Goal: Task Accomplishment & Management: Use online tool/utility

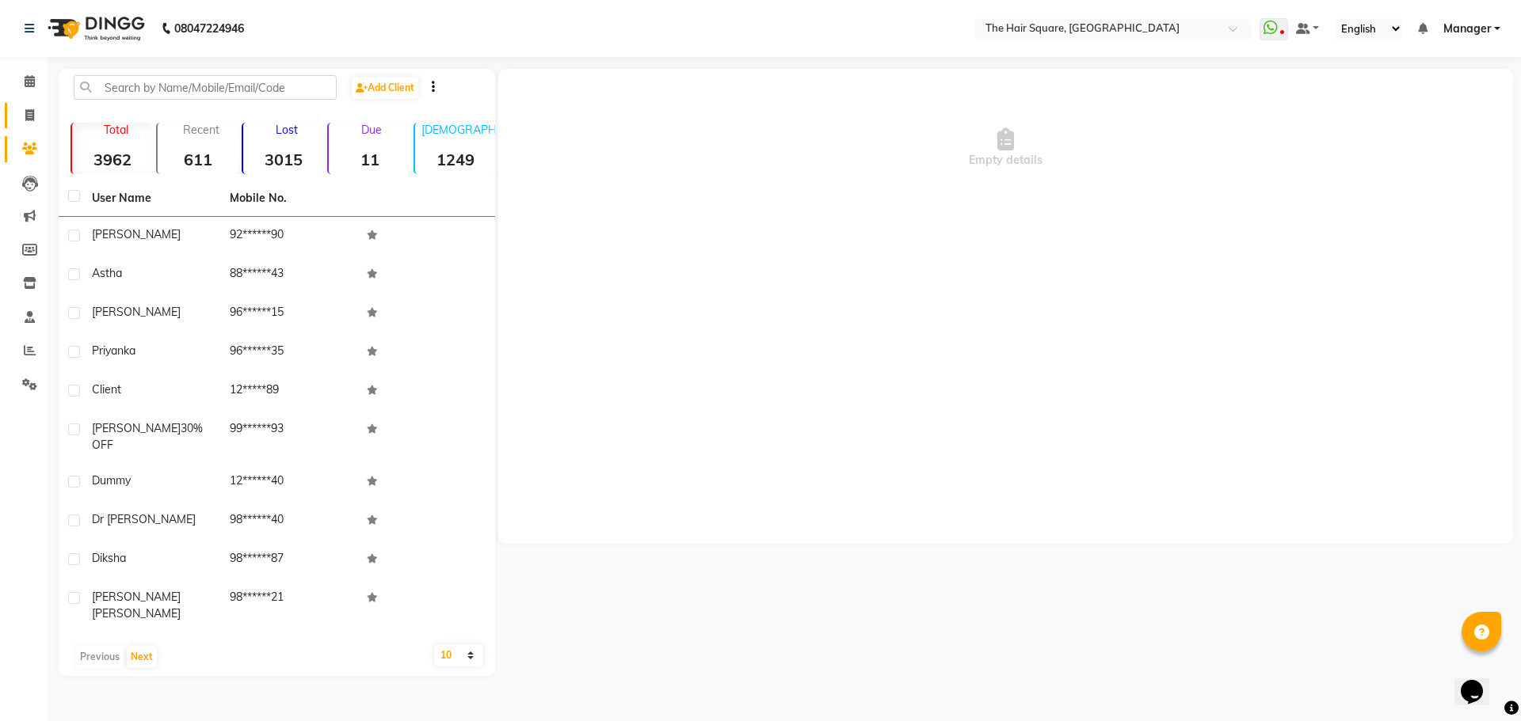
click at [15, 112] on link "Invoice" at bounding box center [24, 116] width 38 height 26
select select "5768"
select select "service"
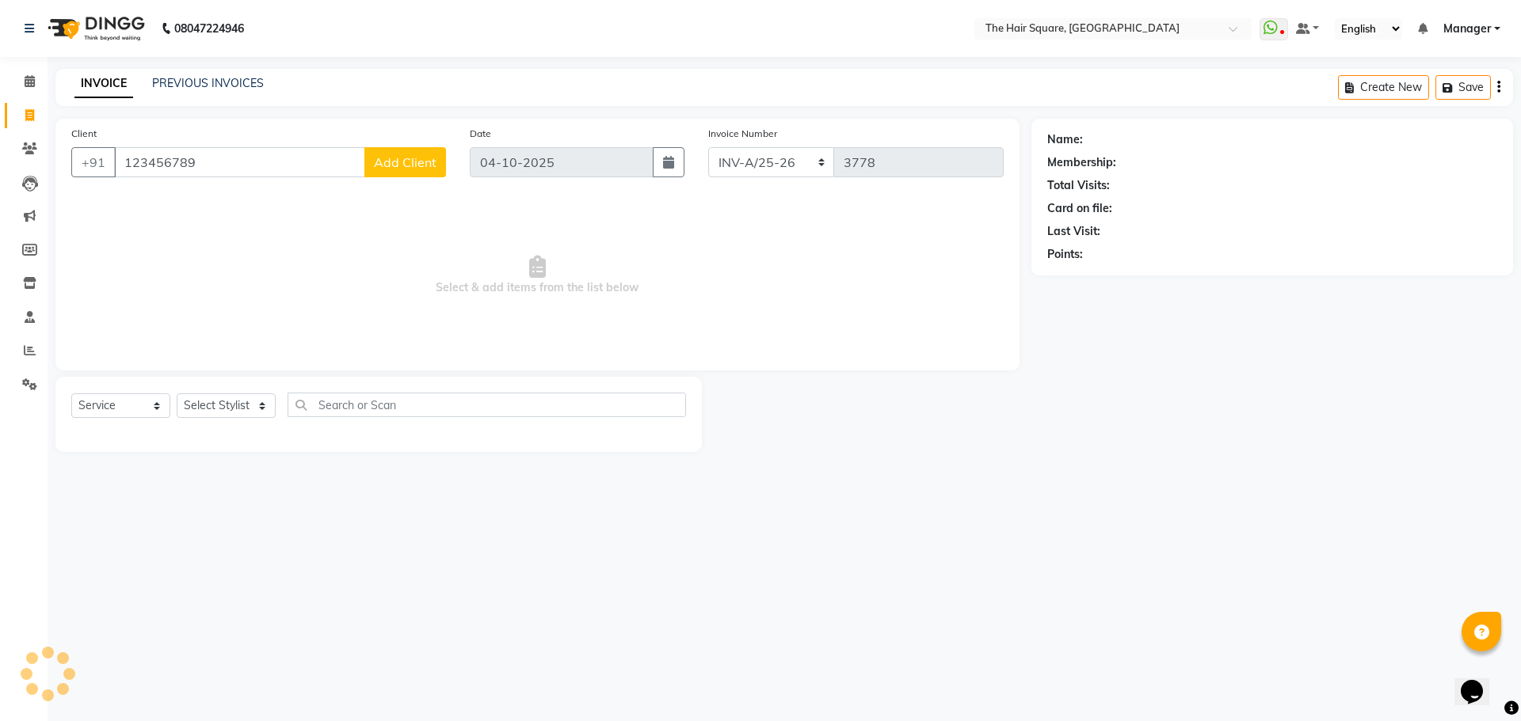
type input "123456789"
click at [206, 403] on select "Select Stylist Amit [PERSON_NAME] Dev Imran [PERSON_NAME] [PERSON_NAME] Manager…" at bounding box center [226, 406] width 99 height 25
select select "39372"
click at [177, 394] on select "Select Stylist Amit [PERSON_NAME] Dev Imran [PERSON_NAME] [PERSON_NAME] Manager…" at bounding box center [226, 406] width 99 height 25
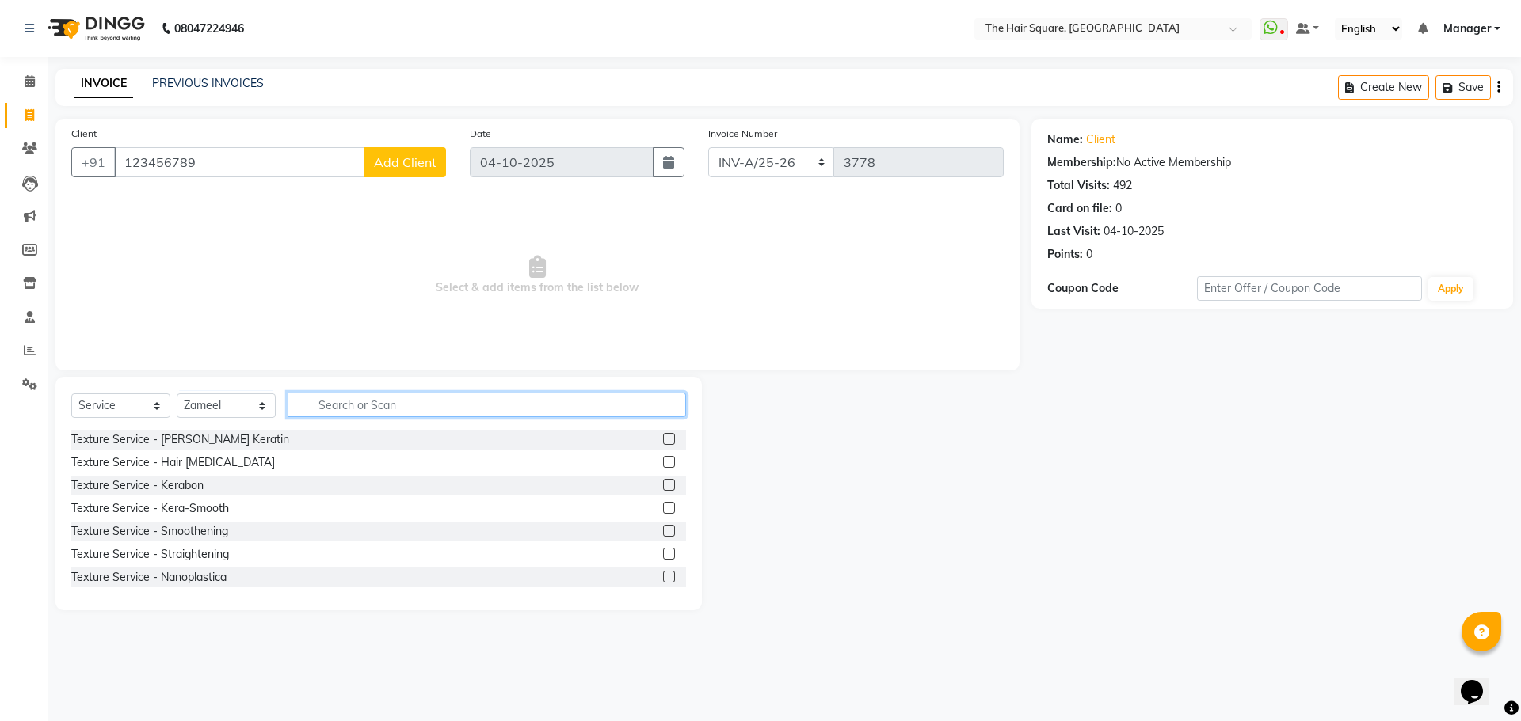
click at [411, 403] on input "text" at bounding box center [486, 405] width 398 height 25
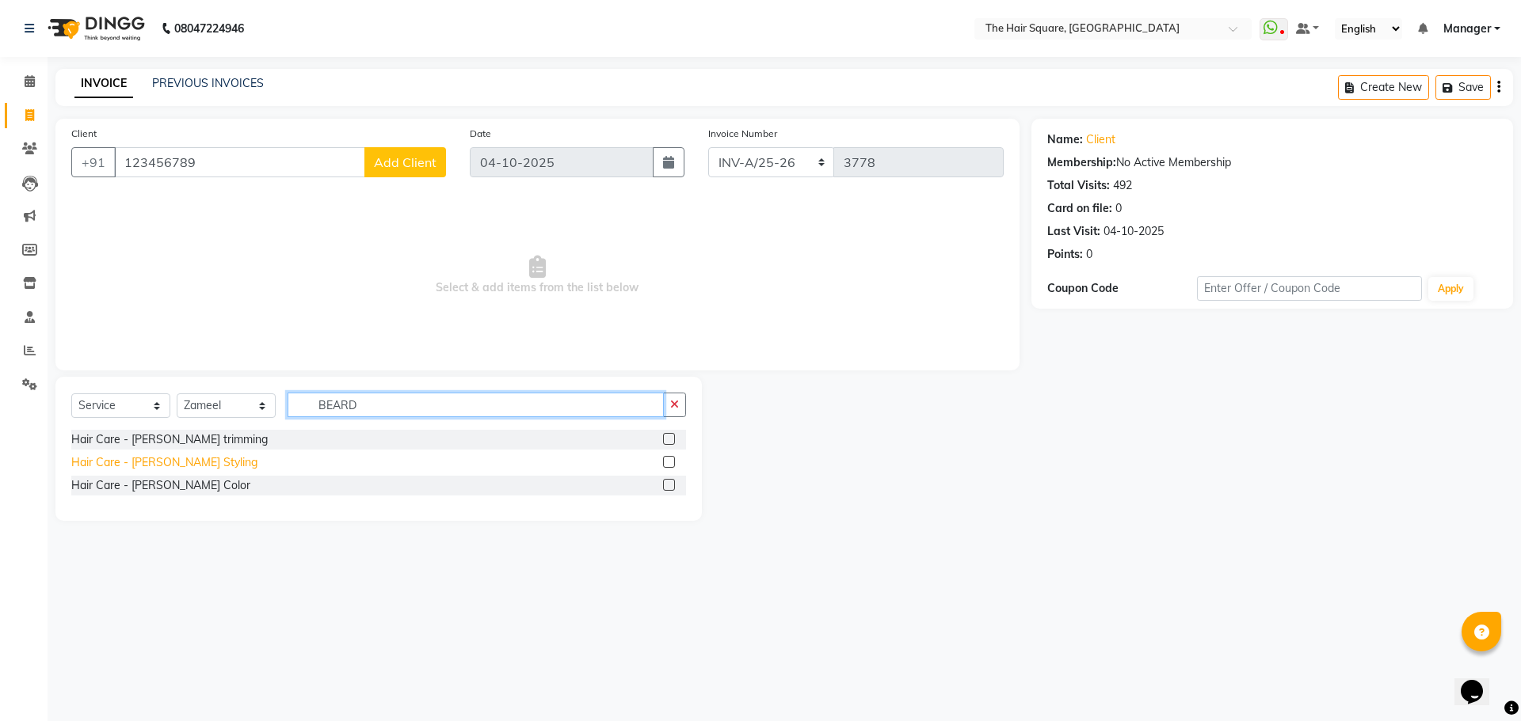
type input "BEARD"
click at [192, 458] on div "Hair Care - [PERSON_NAME] Styling" at bounding box center [164, 463] width 186 height 17
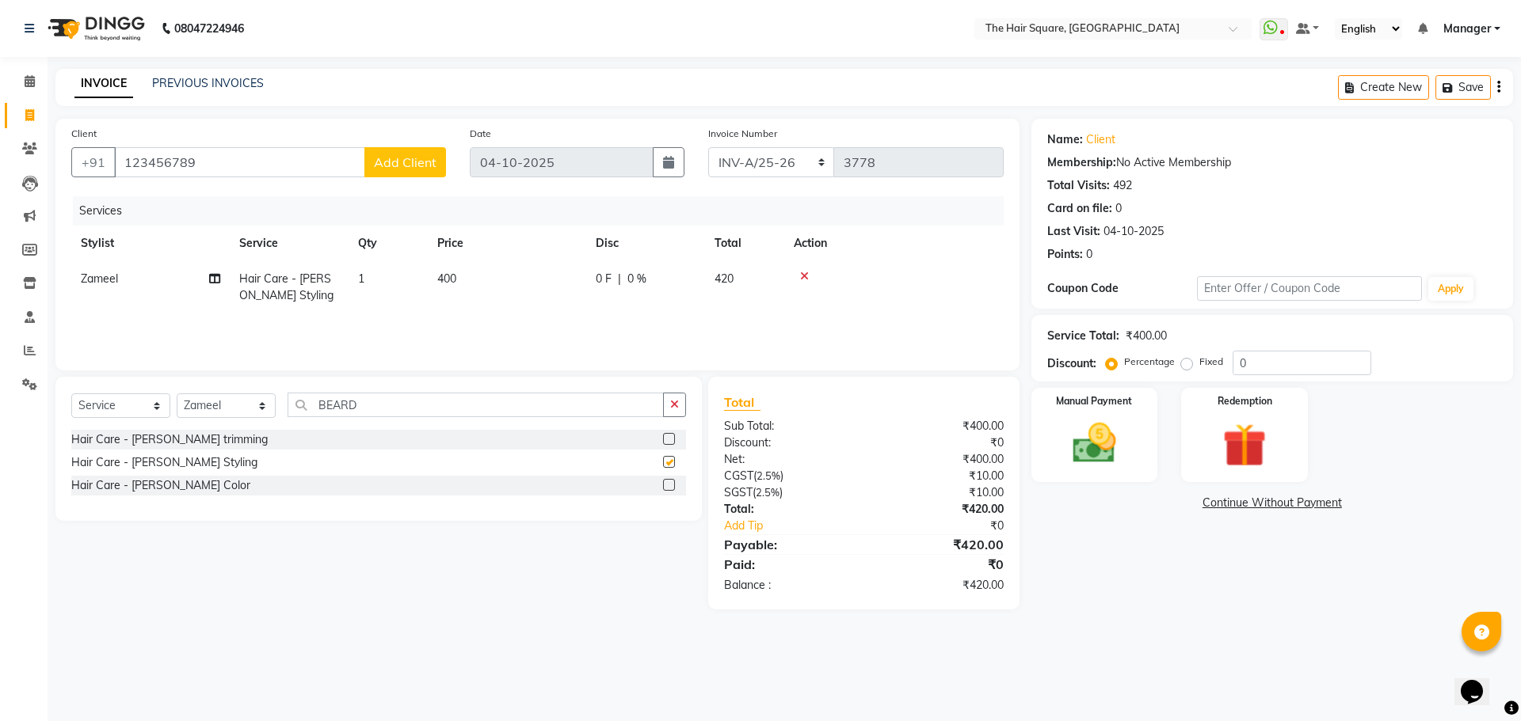
checkbox input "false"
click at [1120, 497] on link "Continue Without Payment" at bounding box center [1271, 503] width 475 height 17
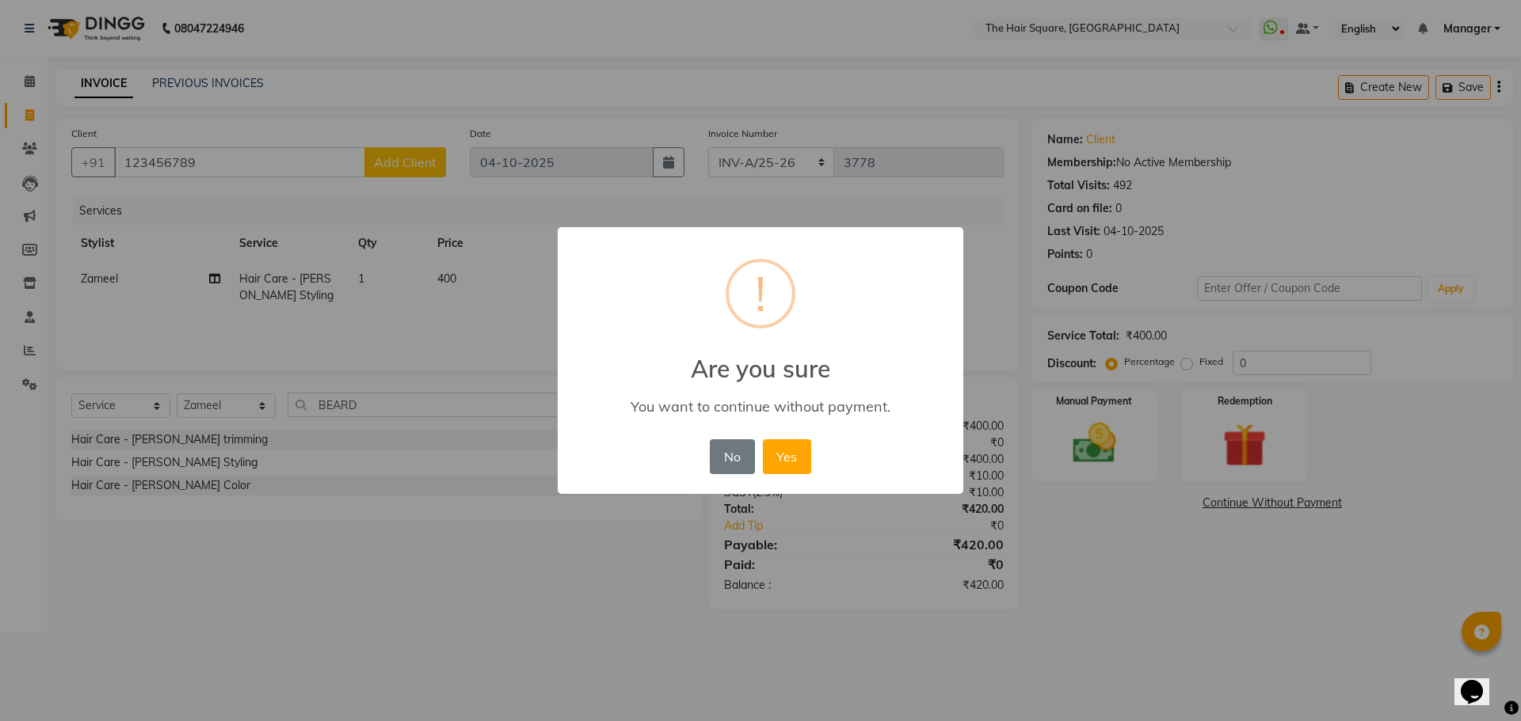
click at [1120, 465] on div "× ! Are you sure You want to continue without payment. No No Yes" at bounding box center [760, 360] width 1521 height 721
click at [741, 467] on button "No" at bounding box center [732, 457] width 44 height 35
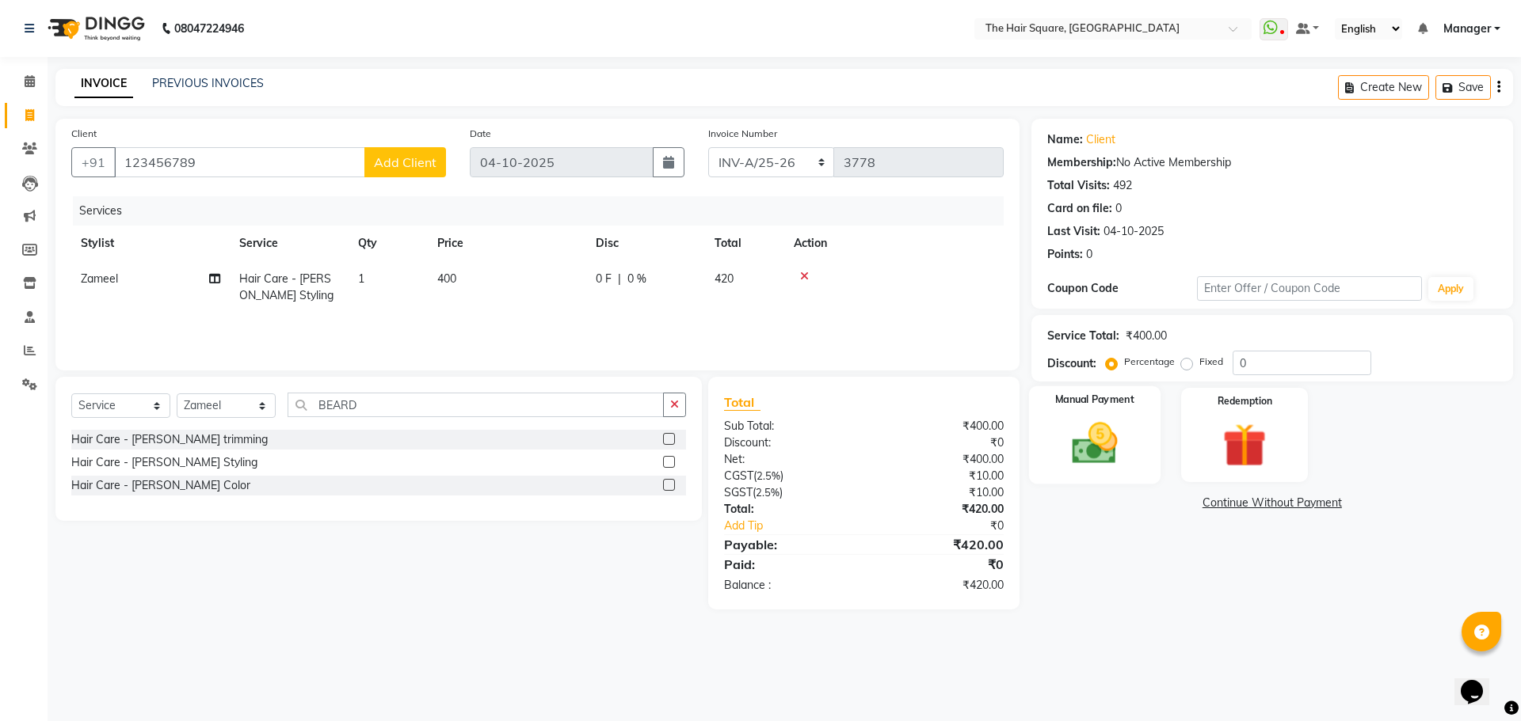
click at [1087, 435] on img at bounding box center [1094, 443] width 74 height 52
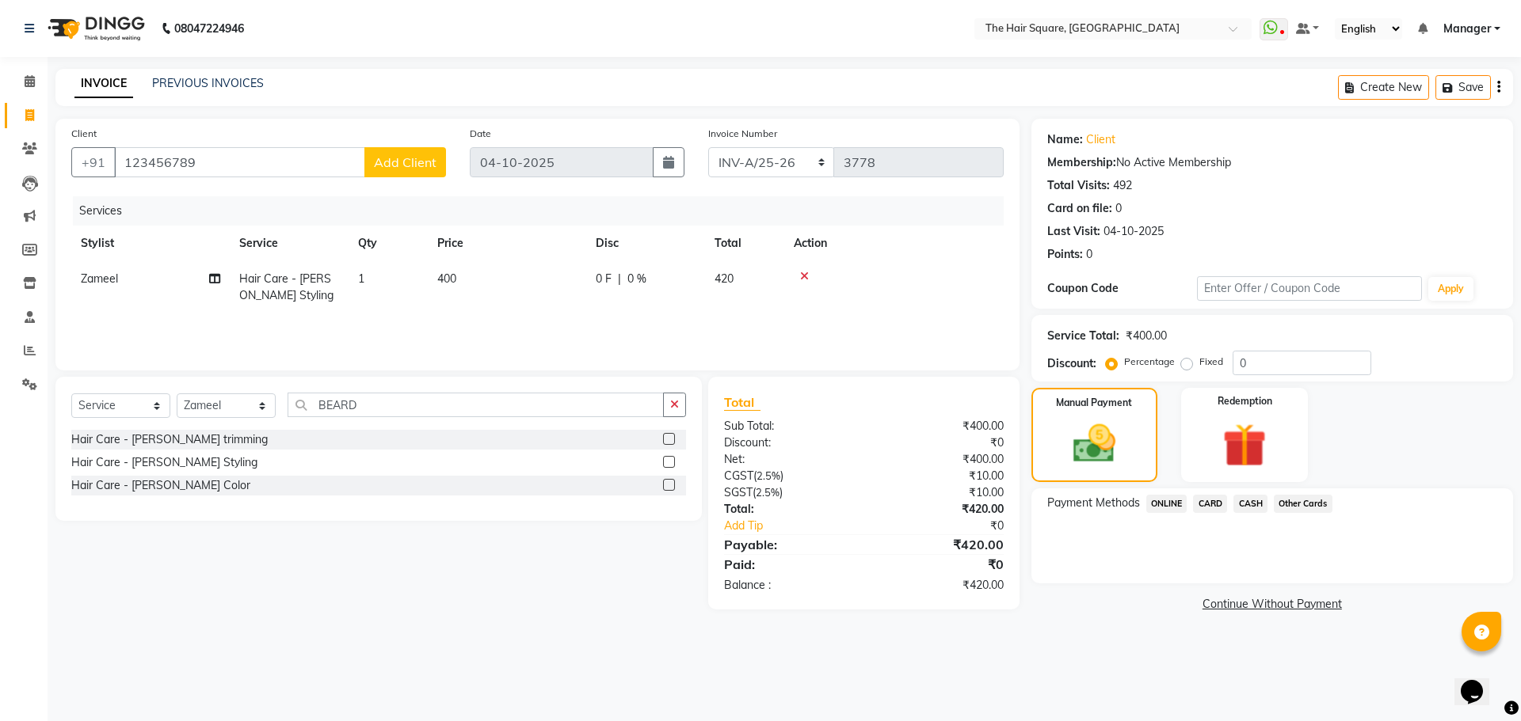
click at [1176, 502] on span "ONLINE" at bounding box center [1166, 504] width 41 height 18
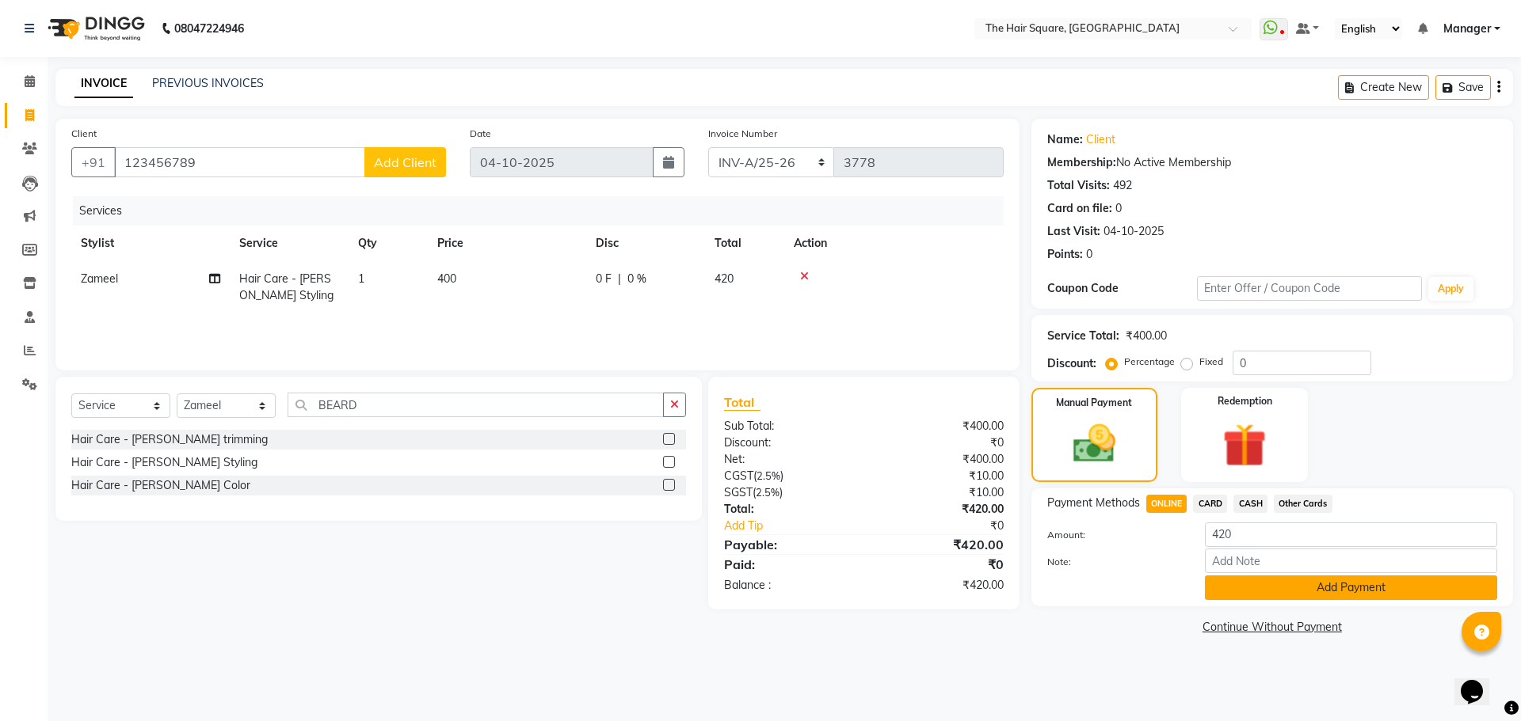
click at [1231, 587] on button "Add Payment" at bounding box center [1351, 588] width 292 height 25
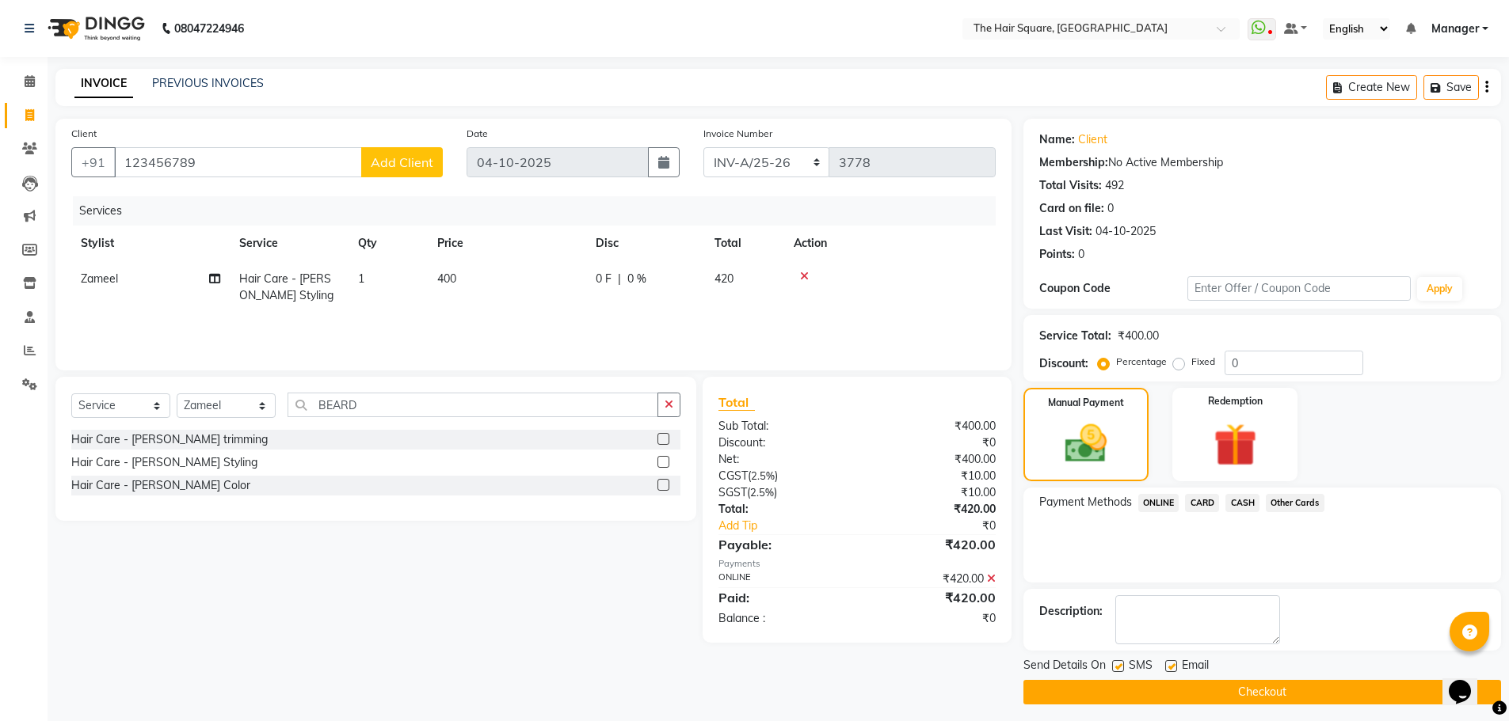
click at [1120, 664] on label at bounding box center [1118, 667] width 12 height 12
click at [1120, 664] on input "checkbox" at bounding box center [1117, 667] width 10 height 10
checkbox input "false"
click at [1174, 664] on label at bounding box center [1171, 667] width 12 height 12
click at [1174, 664] on input "checkbox" at bounding box center [1170, 667] width 10 height 10
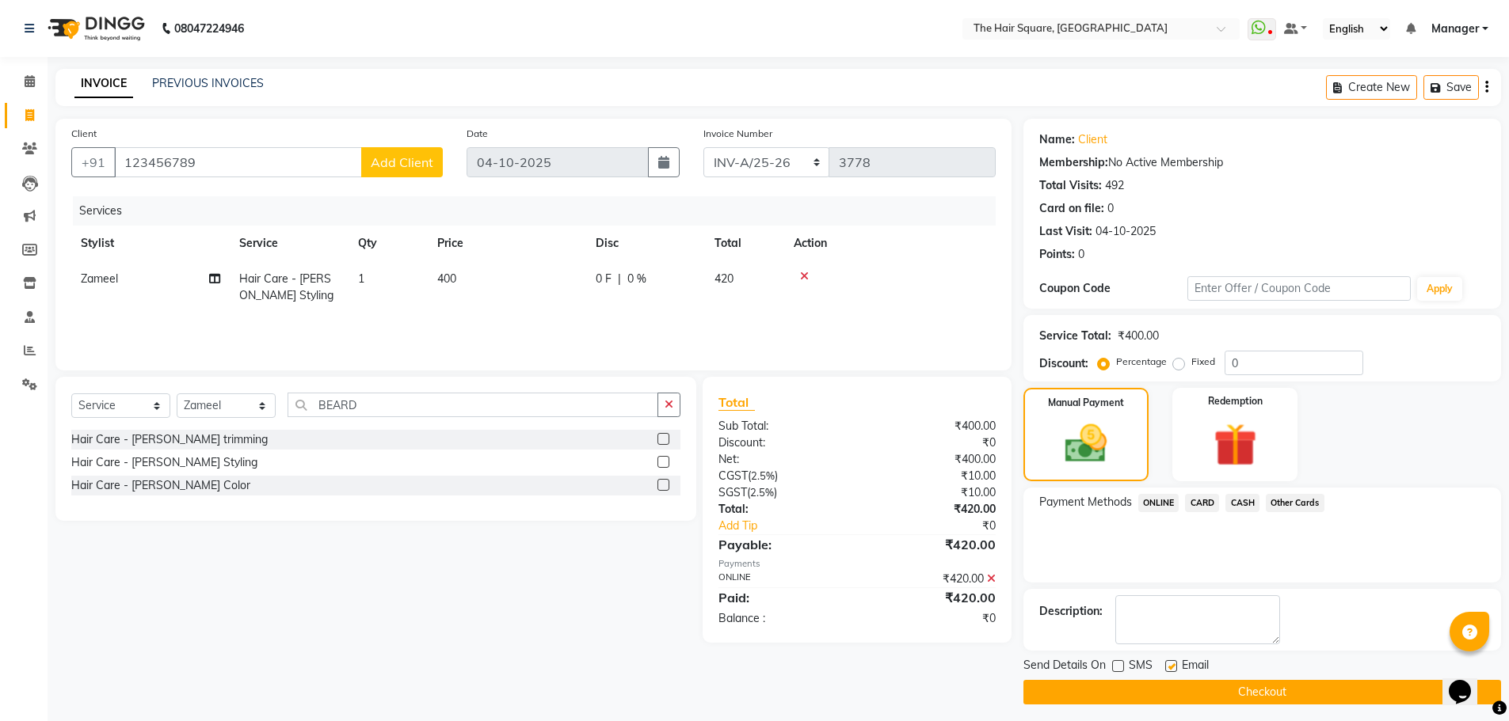
checkbox input "false"
click at [1173, 687] on button "Checkout" at bounding box center [1262, 692] width 478 height 25
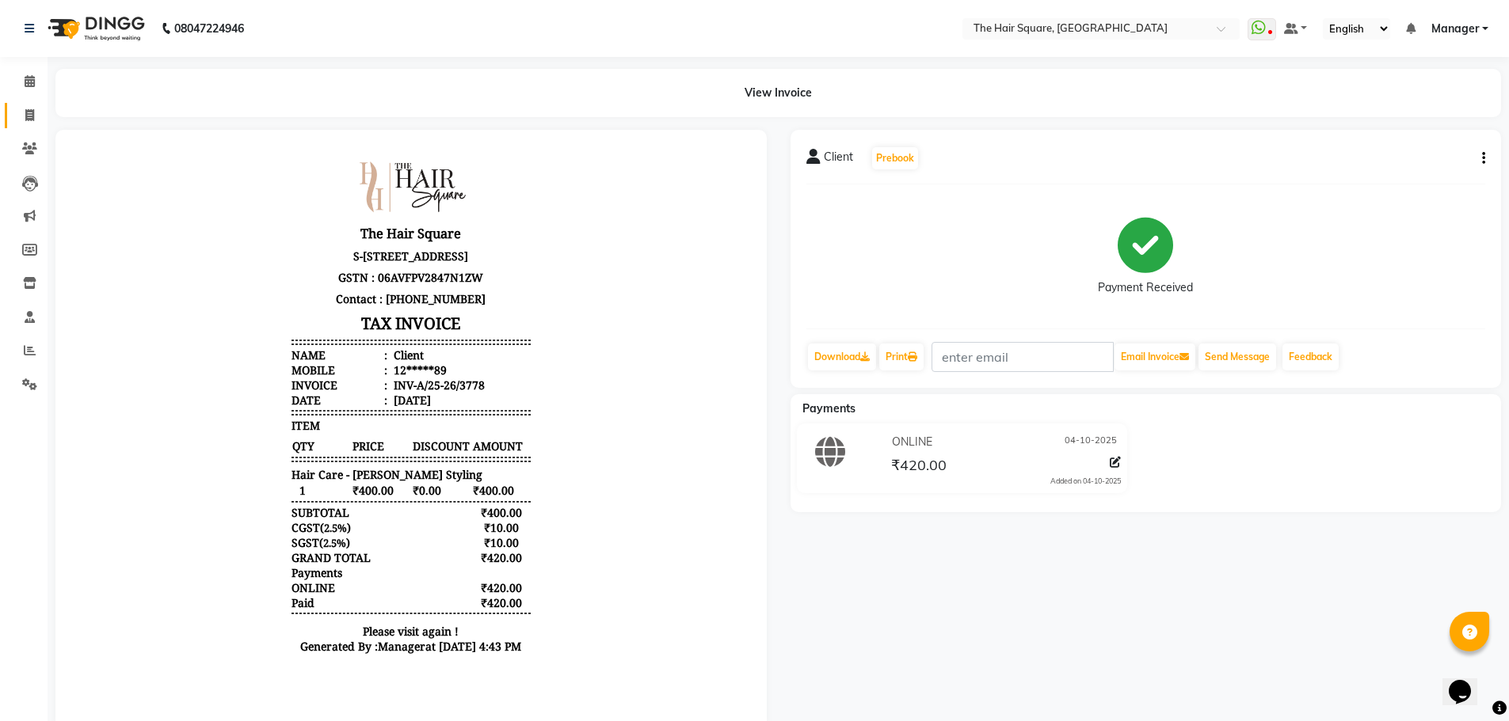
click at [19, 116] on span at bounding box center [30, 116] width 28 height 18
select select "service"
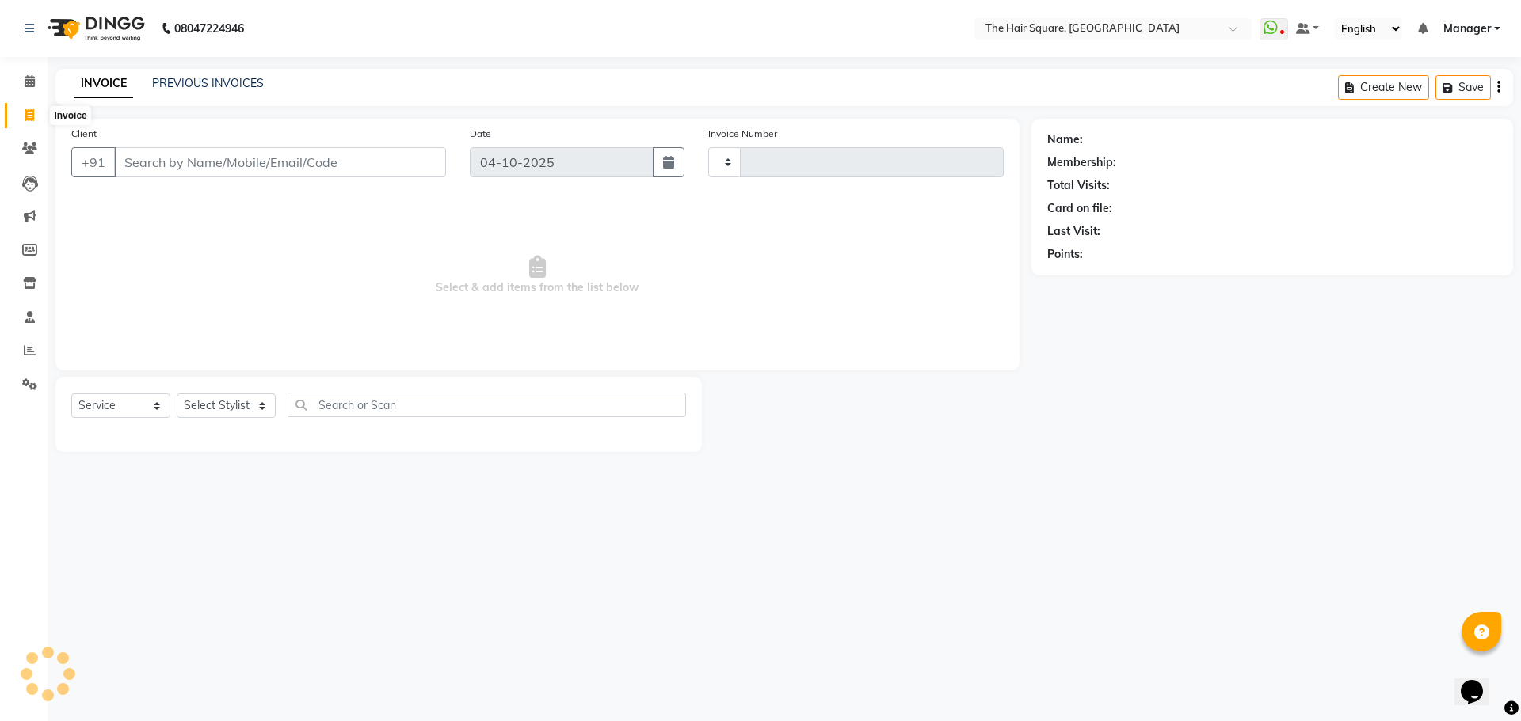
type input "3779"
click at [21, 116] on span at bounding box center [30, 116] width 28 height 18
select select "5768"
select select "service"
click at [210, 162] on input "Client" at bounding box center [280, 162] width 332 height 30
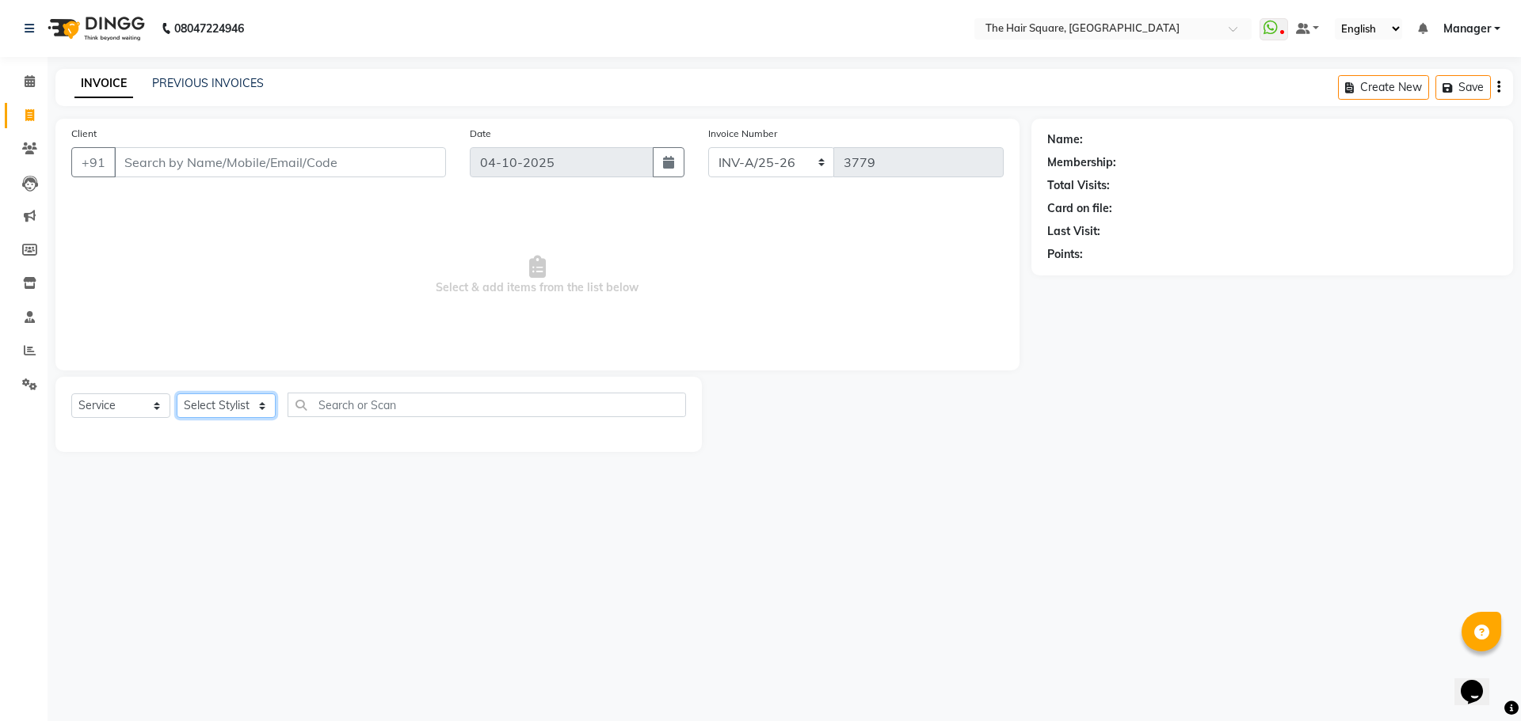
click at [239, 407] on select "Select Stylist Amit [PERSON_NAME] Dev Imran [PERSON_NAME] [PERSON_NAME] Manager…" at bounding box center [226, 406] width 99 height 25
select select "39378"
click at [177, 394] on select "Select Stylist Amit [PERSON_NAME] Dev Imran [PERSON_NAME] [PERSON_NAME] Manager…" at bounding box center [226, 406] width 99 height 25
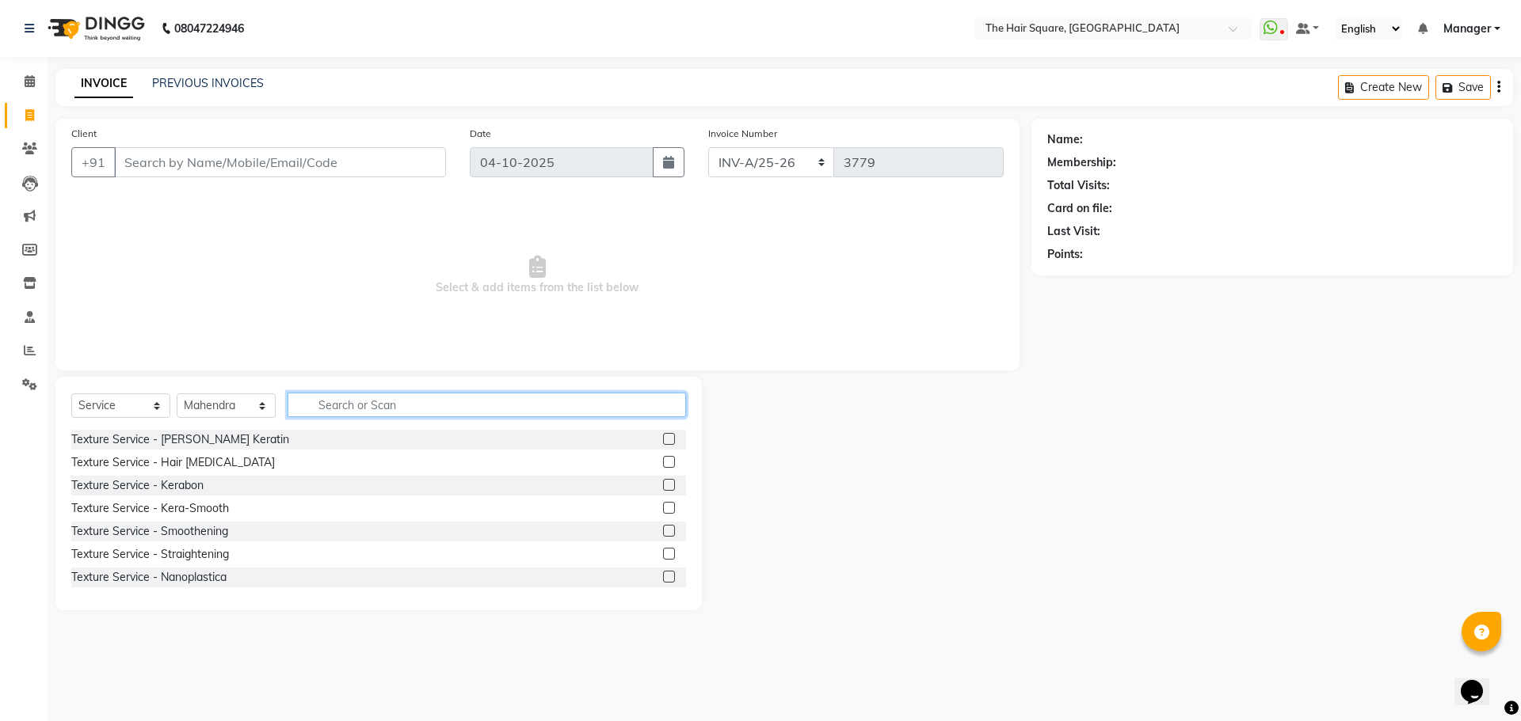
click at [383, 409] on input "text" at bounding box center [486, 405] width 398 height 25
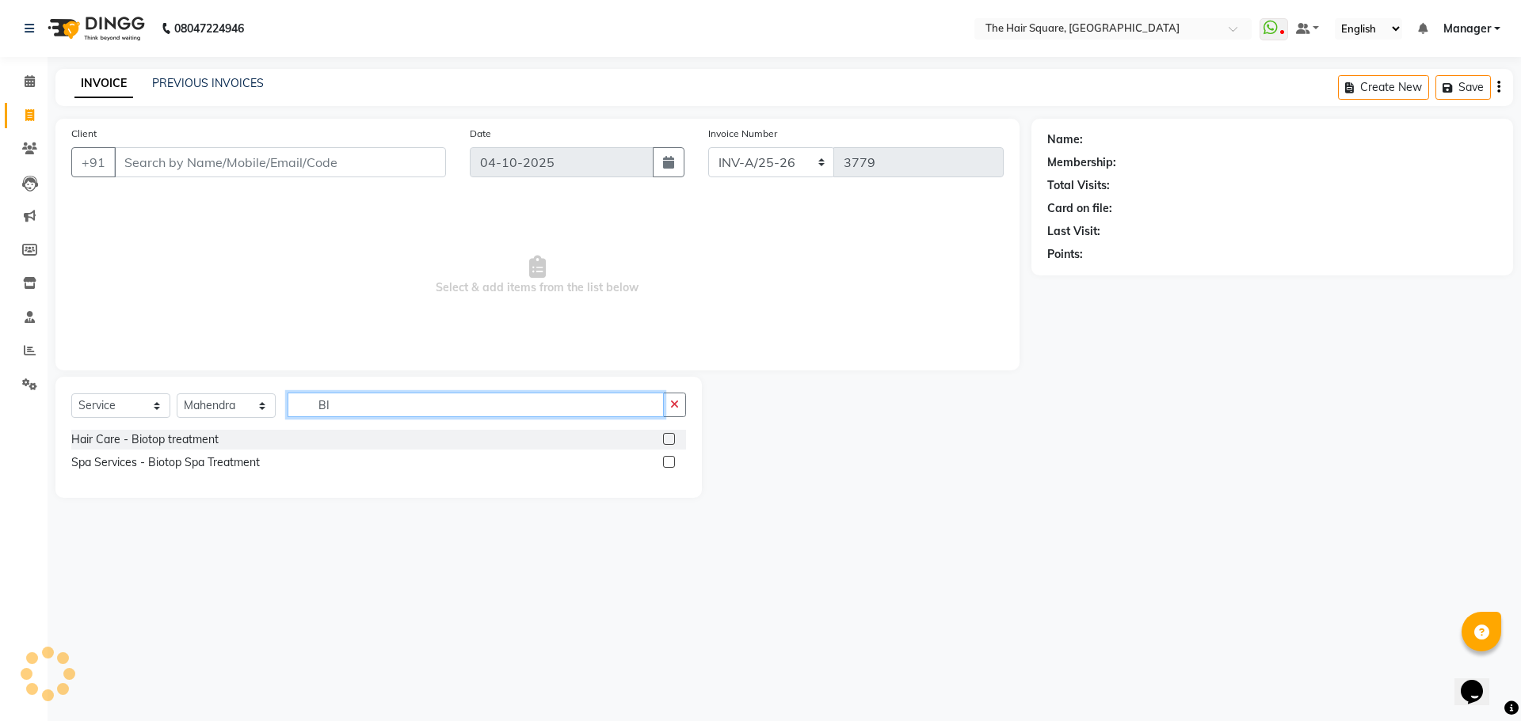
type input "B"
type input "OLA"
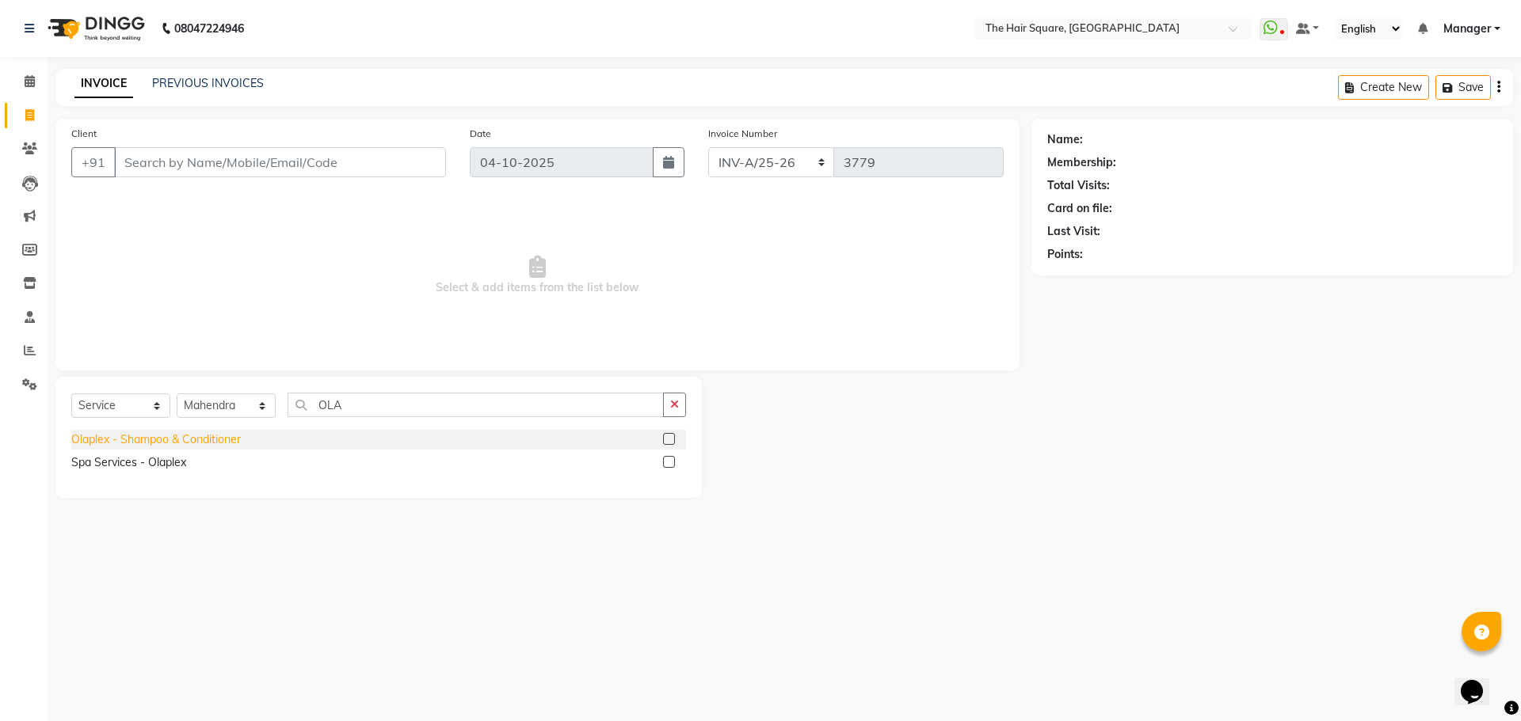
click at [178, 439] on div "Olaplex - Shampoo & Conditioner" at bounding box center [155, 440] width 169 height 17
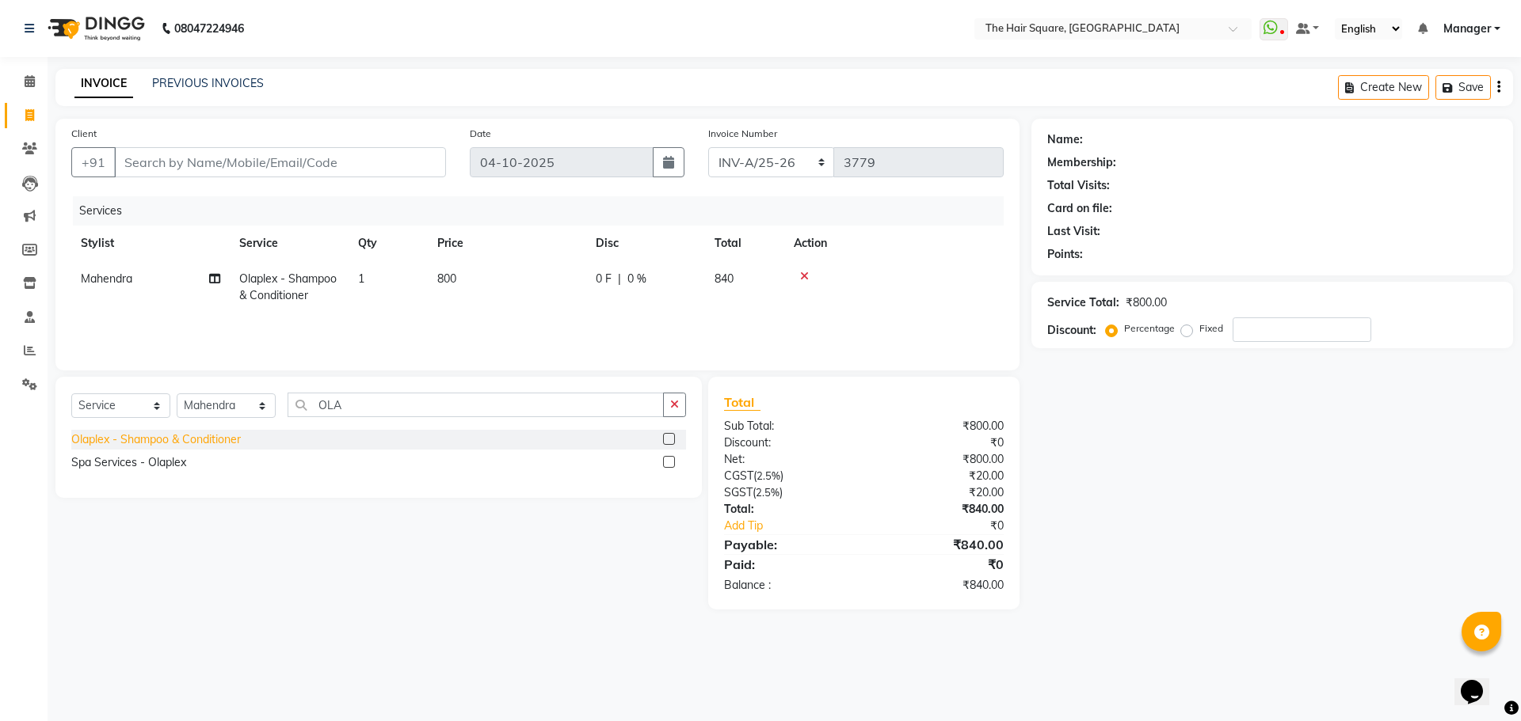
click at [178, 445] on div "Olaplex - Shampoo & Conditioner" at bounding box center [155, 440] width 169 height 17
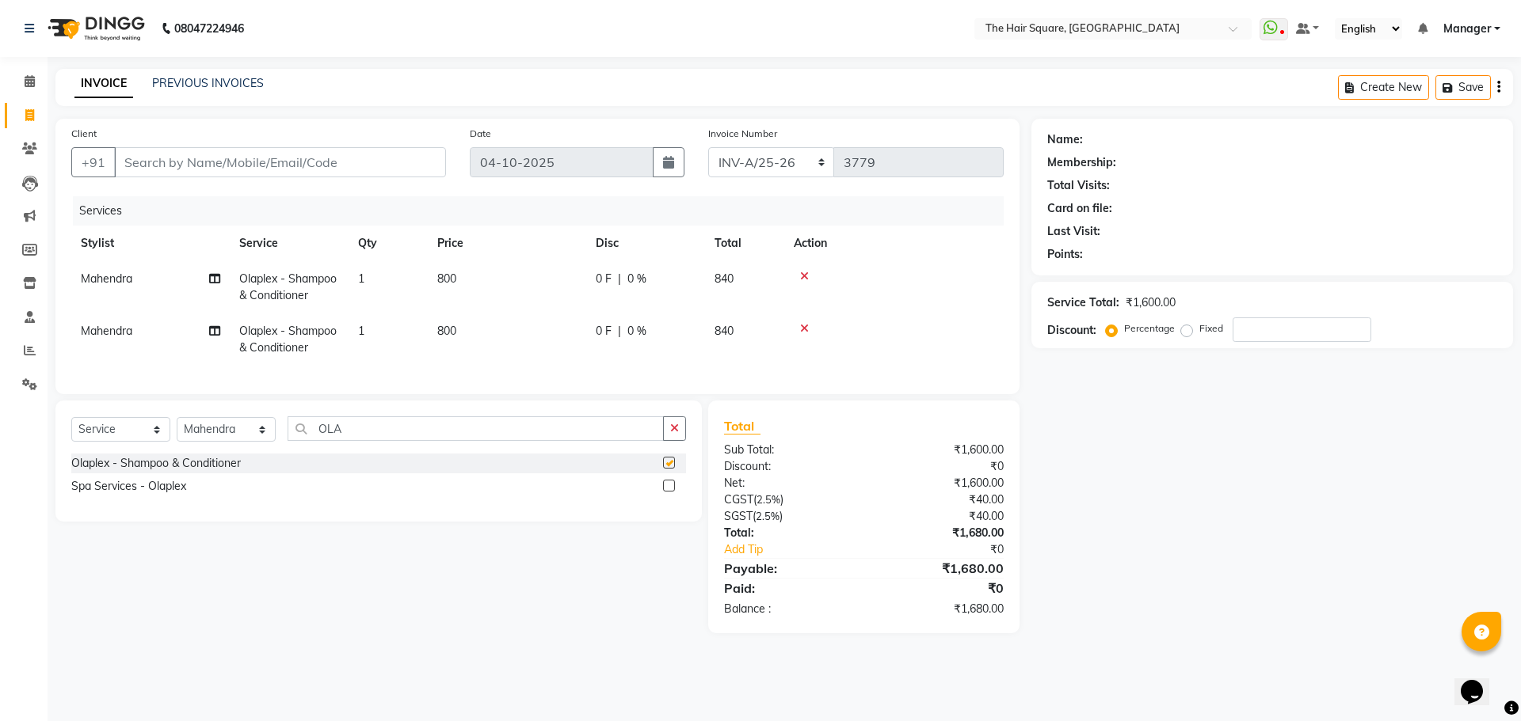
checkbox input "false"
drag, startPoint x: 385, startPoint y: 441, endPoint x: 0, endPoint y: 489, distance: 387.8
click at [0, 489] on app-home "08047224946 Select Location × The Hair Square, [GEOGRAPHIC_DATA] Island WhatsAp…" at bounding box center [760, 328] width 1521 height 657
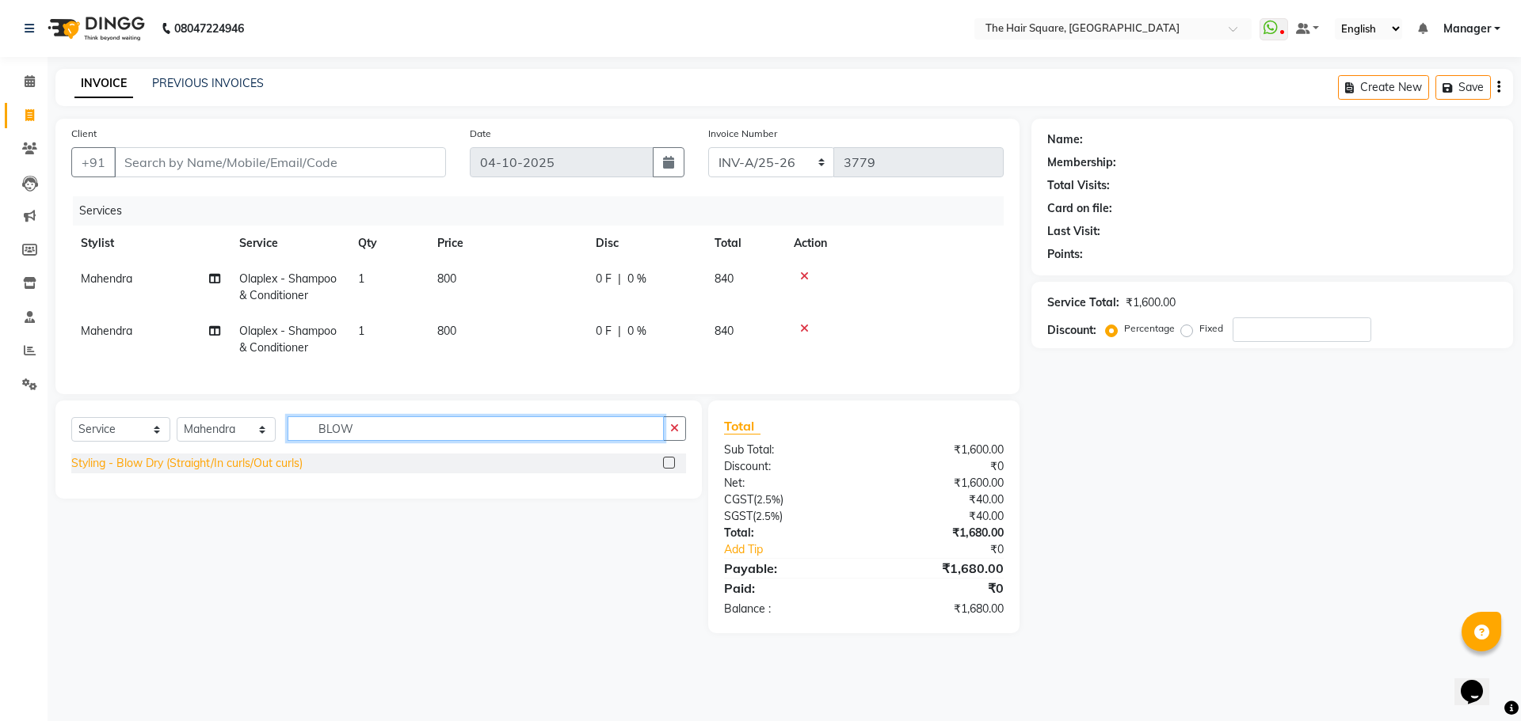
type input "BLOW"
click at [197, 472] on div "Styling - Blow Dry (Straight/In curls/Out curls)" at bounding box center [186, 463] width 231 height 17
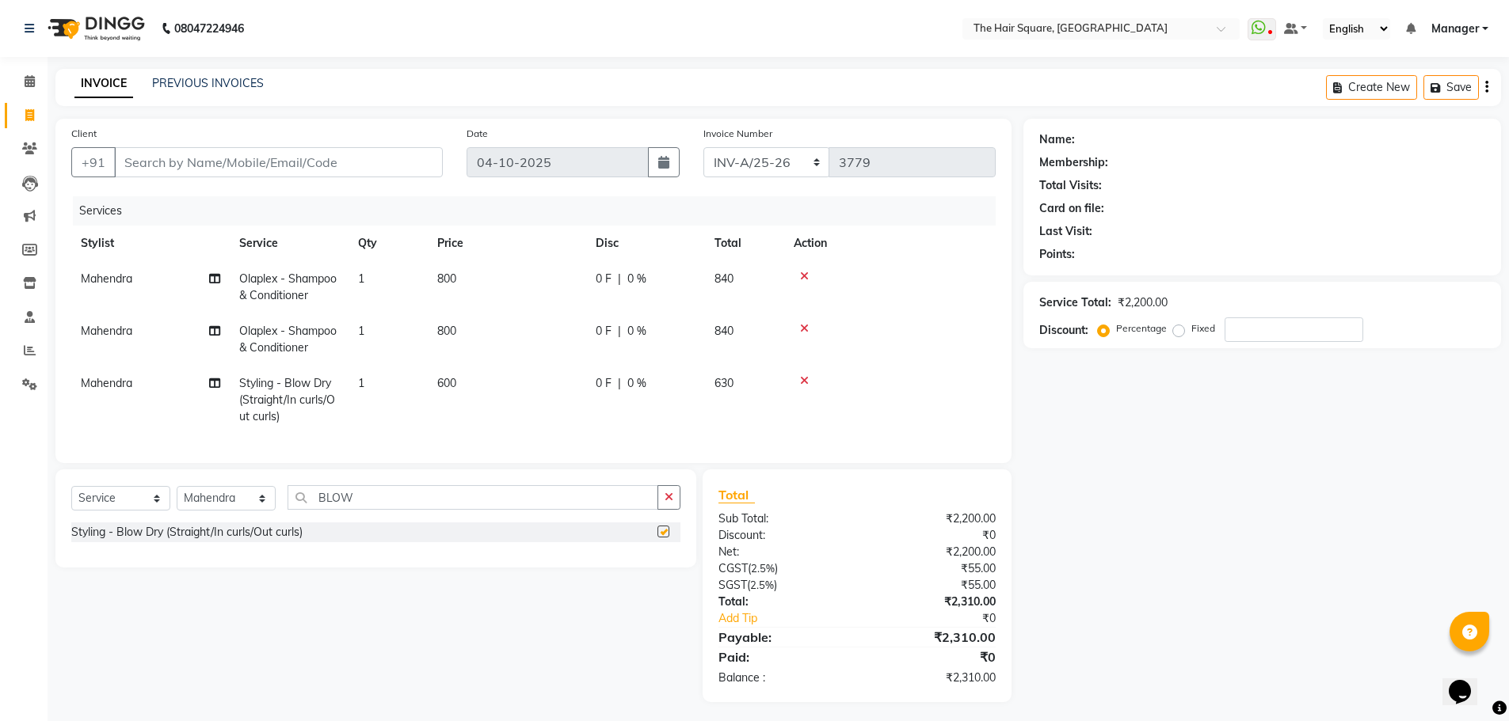
checkbox input "false"
drag, startPoint x: 280, startPoint y: 518, endPoint x: 0, endPoint y: 540, distance: 280.4
click at [0, 539] on app-home "08047224946 Select Location × The Hair Square, [GEOGRAPHIC_DATA] Island WhatsAp…" at bounding box center [754, 363] width 1509 height 726
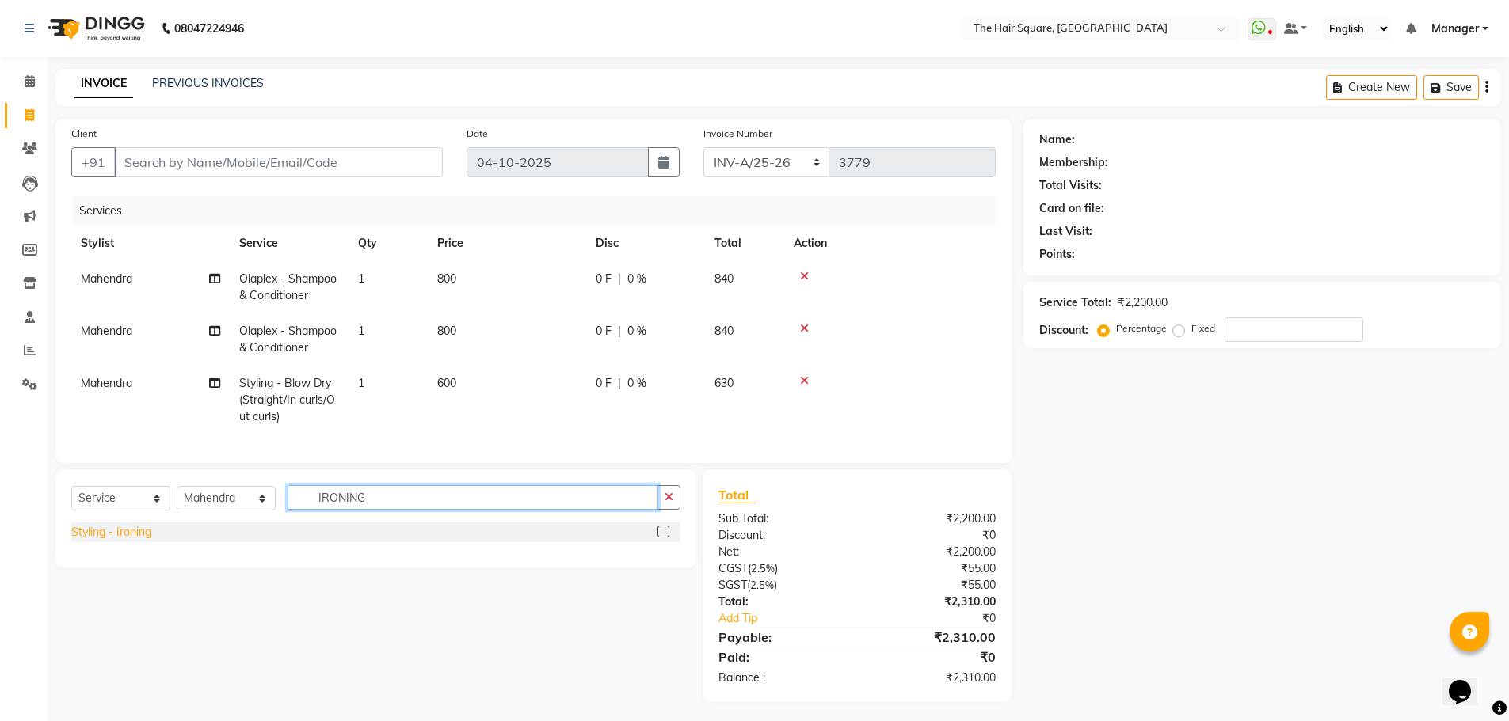
type input "IRONING"
click at [137, 541] on div "Styling - Ironing" at bounding box center [111, 532] width 80 height 17
checkbox input "false"
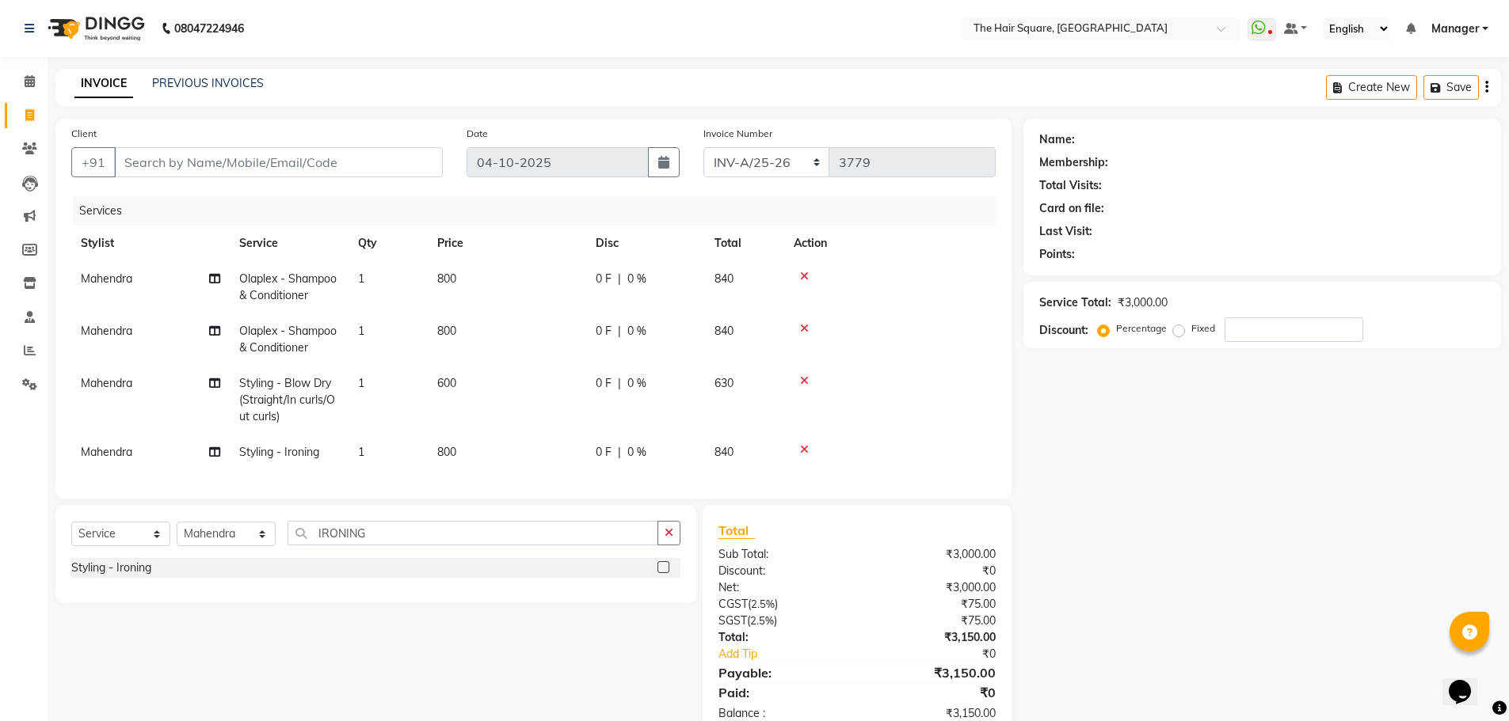
click at [133, 319] on td "Mahendra" at bounding box center [150, 340] width 158 height 52
select select "39378"
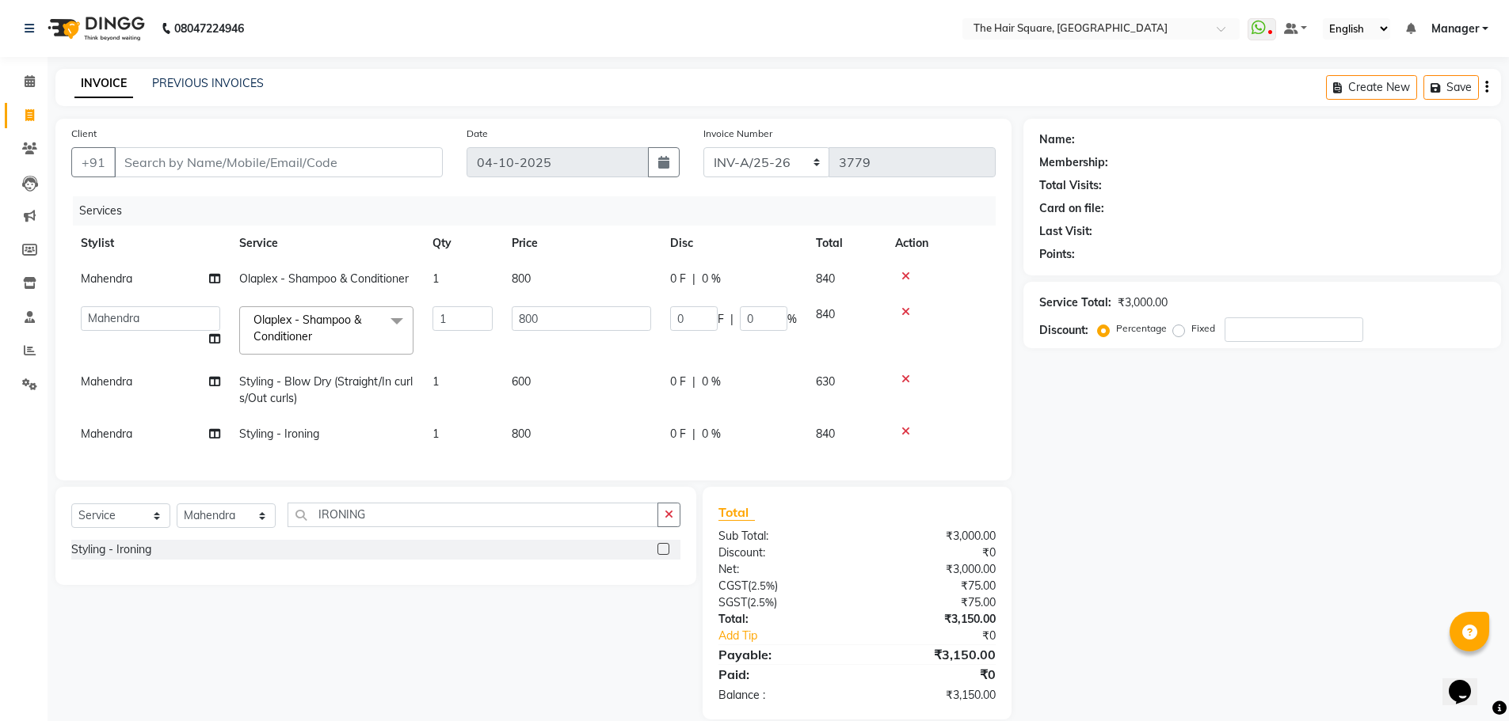
click at [133, 319] on select "Amit [PERSON_NAME] Dev [PERSON_NAME] [PERSON_NAME] [PERSON_NAME] Manager [PERSO…" at bounding box center [150, 318] width 139 height 25
select select "39380"
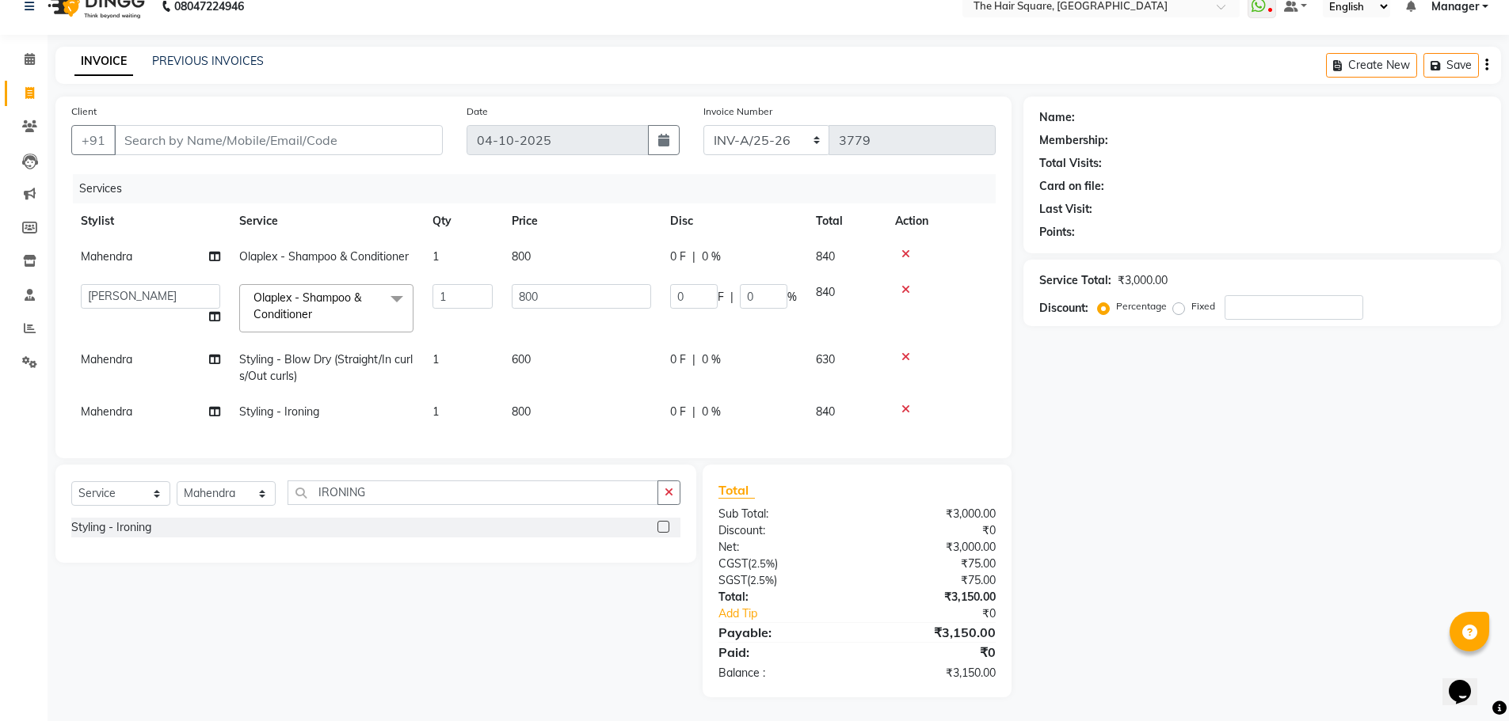
click at [118, 352] on span "Mahendra" at bounding box center [106, 359] width 51 height 14
select select "39378"
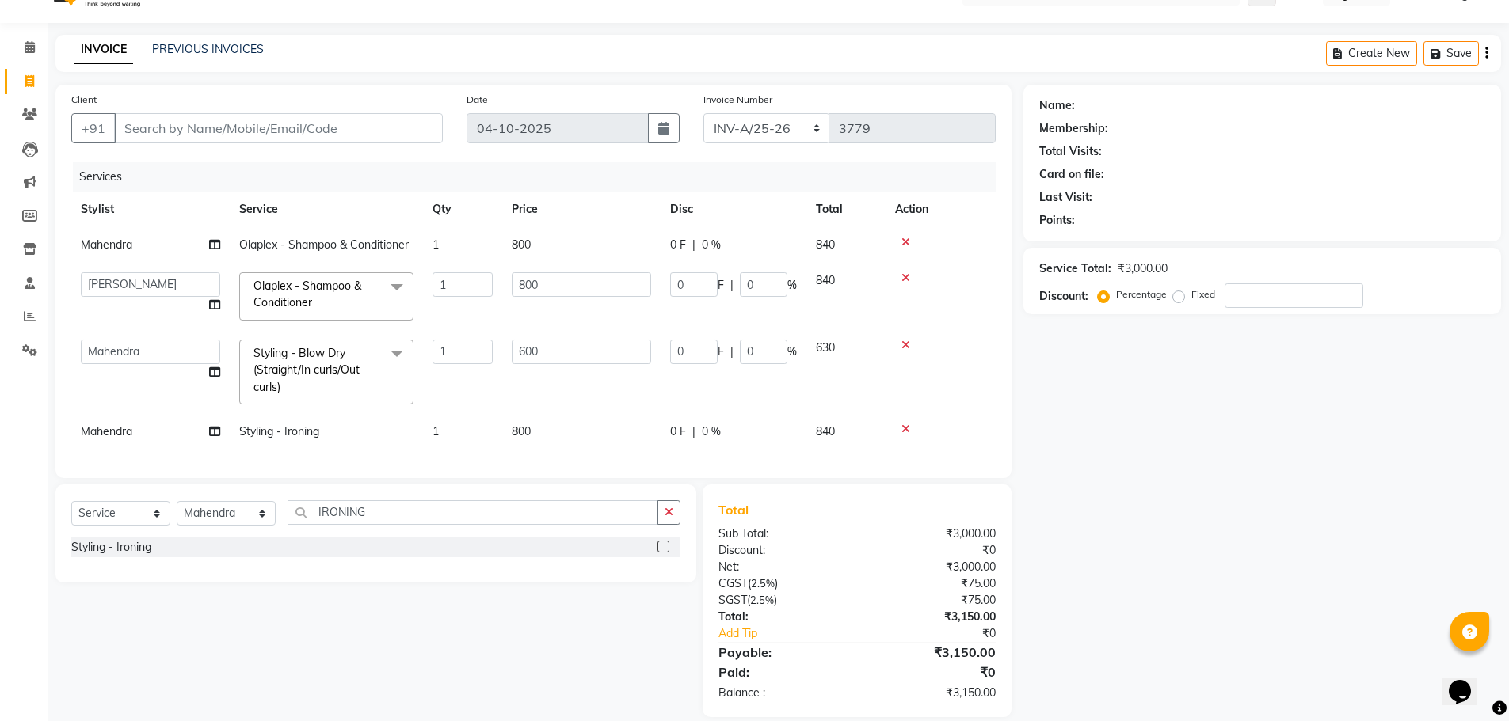
click at [116, 351] on select "Amit [PERSON_NAME] Dev [PERSON_NAME] [PERSON_NAME] [PERSON_NAME] Manager [PERSO…" at bounding box center [150, 352] width 139 height 25
click at [81, 340] on select "Amit [PERSON_NAME] Dev [PERSON_NAME] [PERSON_NAME] [PERSON_NAME] Manager [PERSO…" at bounding box center [150, 352] width 139 height 25
click at [150, 444] on div "Client +91 Date [DATE] Invoice Number INV-A-M/25-26 INV-A/25-26 3779 Services S…" at bounding box center [533, 282] width 956 height 394
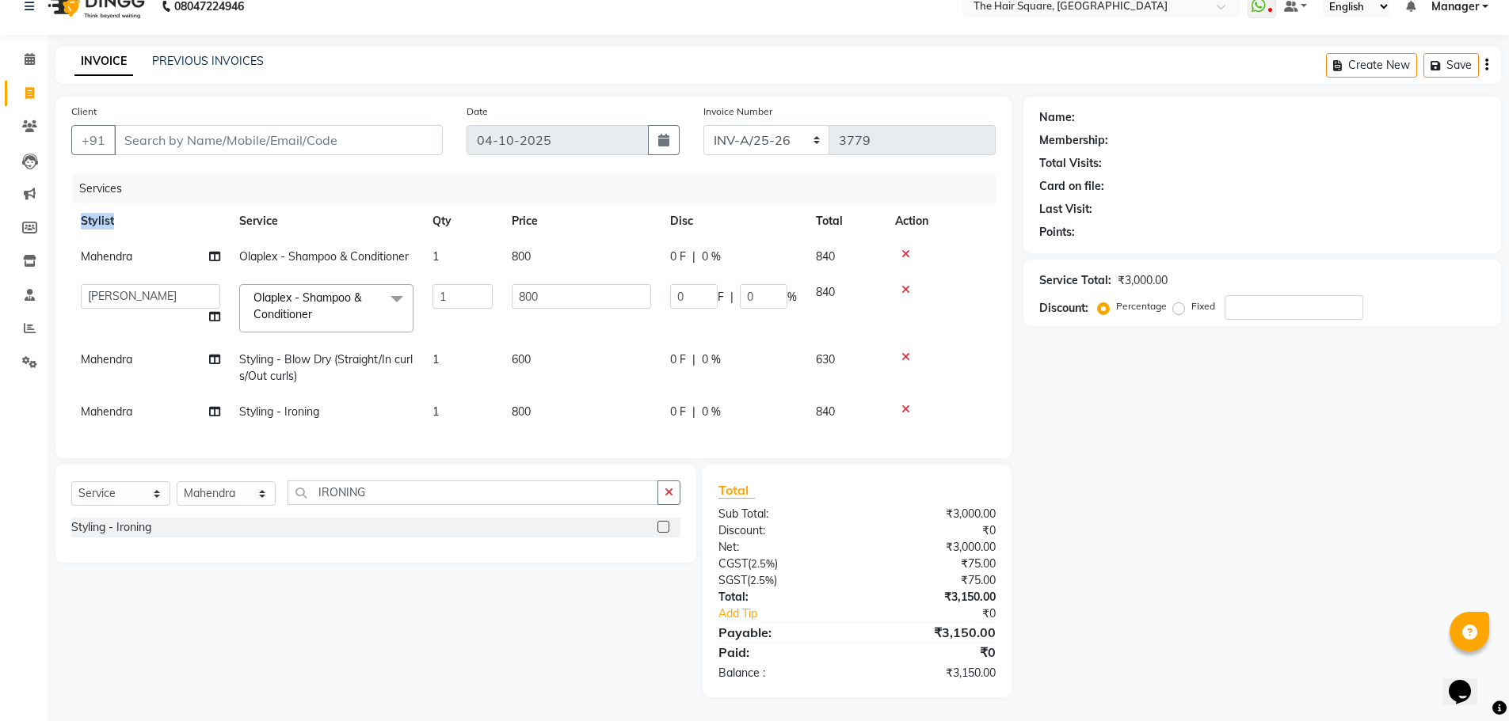
drag, startPoint x: 147, startPoint y: 435, endPoint x: 149, endPoint y: 413, distance: 22.2
click at [147, 424] on div "Client +91 Date [DATE] Invoice Number INV-A-M/25-26 INV-A/25-26 3779 Services S…" at bounding box center [533, 278] width 956 height 362
click at [150, 398] on td "Mahendra" at bounding box center [150, 412] width 158 height 36
select select "39378"
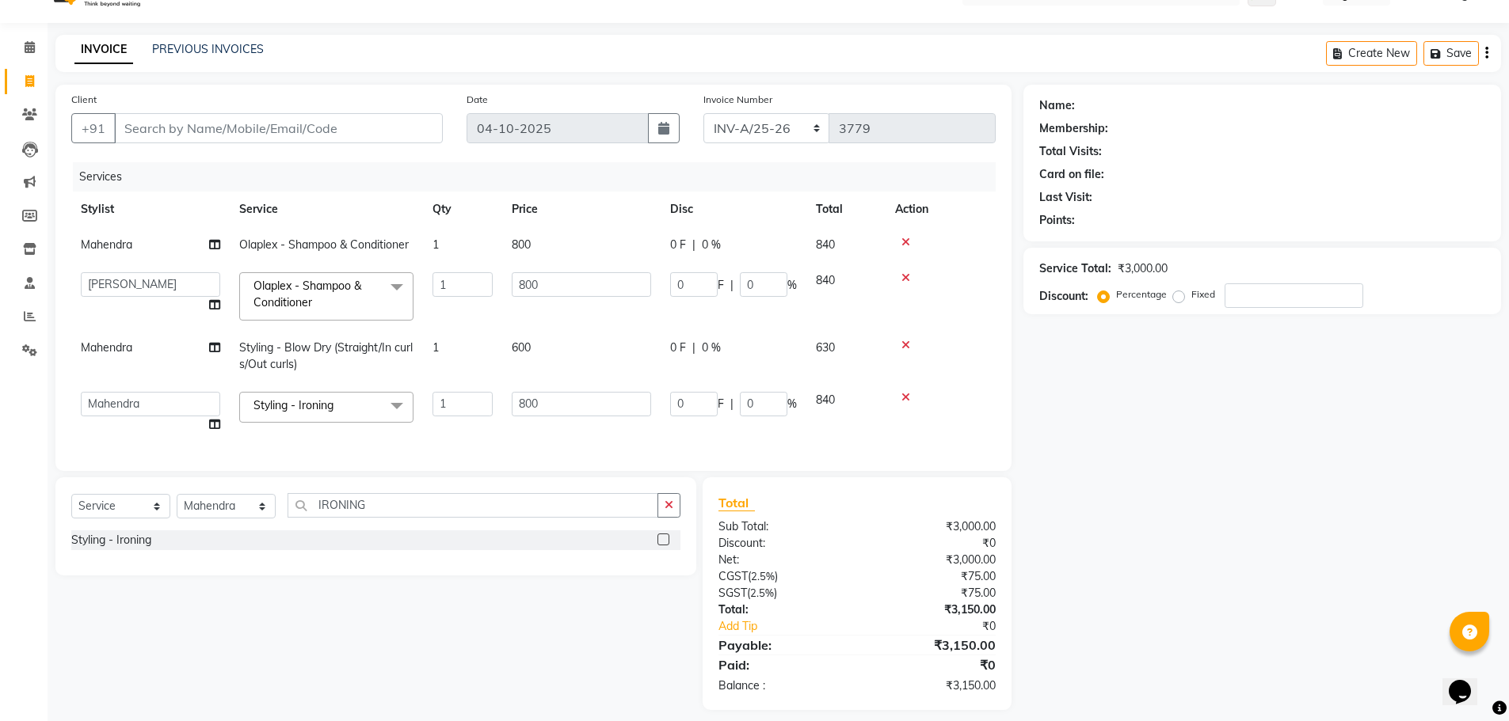
click at [148, 405] on select "Amit [PERSON_NAME] Dev [PERSON_NAME] [PERSON_NAME] [PERSON_NAME] Manager [PERSO…" at bounding box center [150, 404] width 139 height 25
select select "39371"
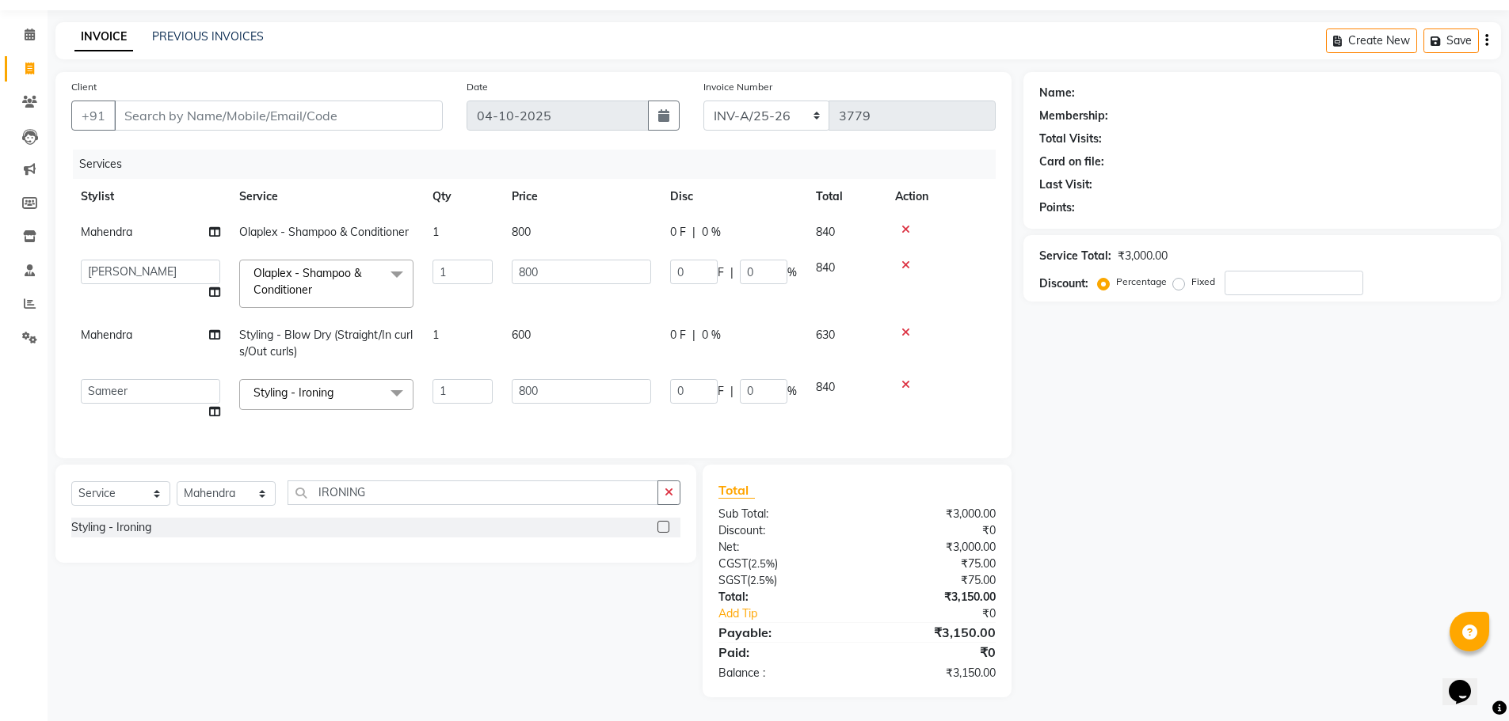
scroll to position [0, 0]
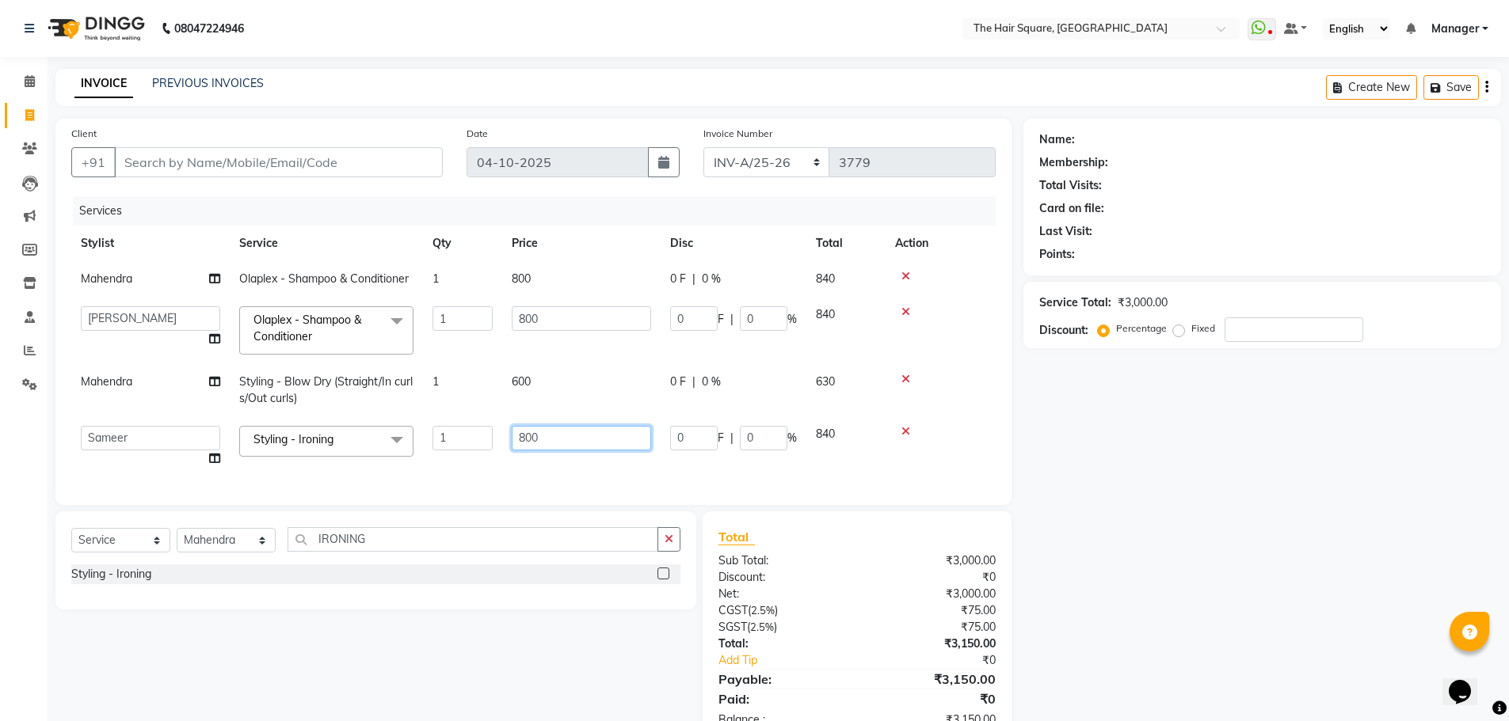
click at [564, 449] on input "800" at bounding box center [581, 438] width 139 height 25
drag, startPoint x: 589, startPoint y: 432, endPoint x: 0, endPoint y: 449, distance: 589.5
click at [0, 446] on app-home "08047224946 Select Location × The Hair Square, [GEOGRAPHIC_DATA] Island WhatsAp…" at bounding box center [754, 384] width 1509 height 768
type input "1000"
